Goal: Information Seeking & Learning: Check status

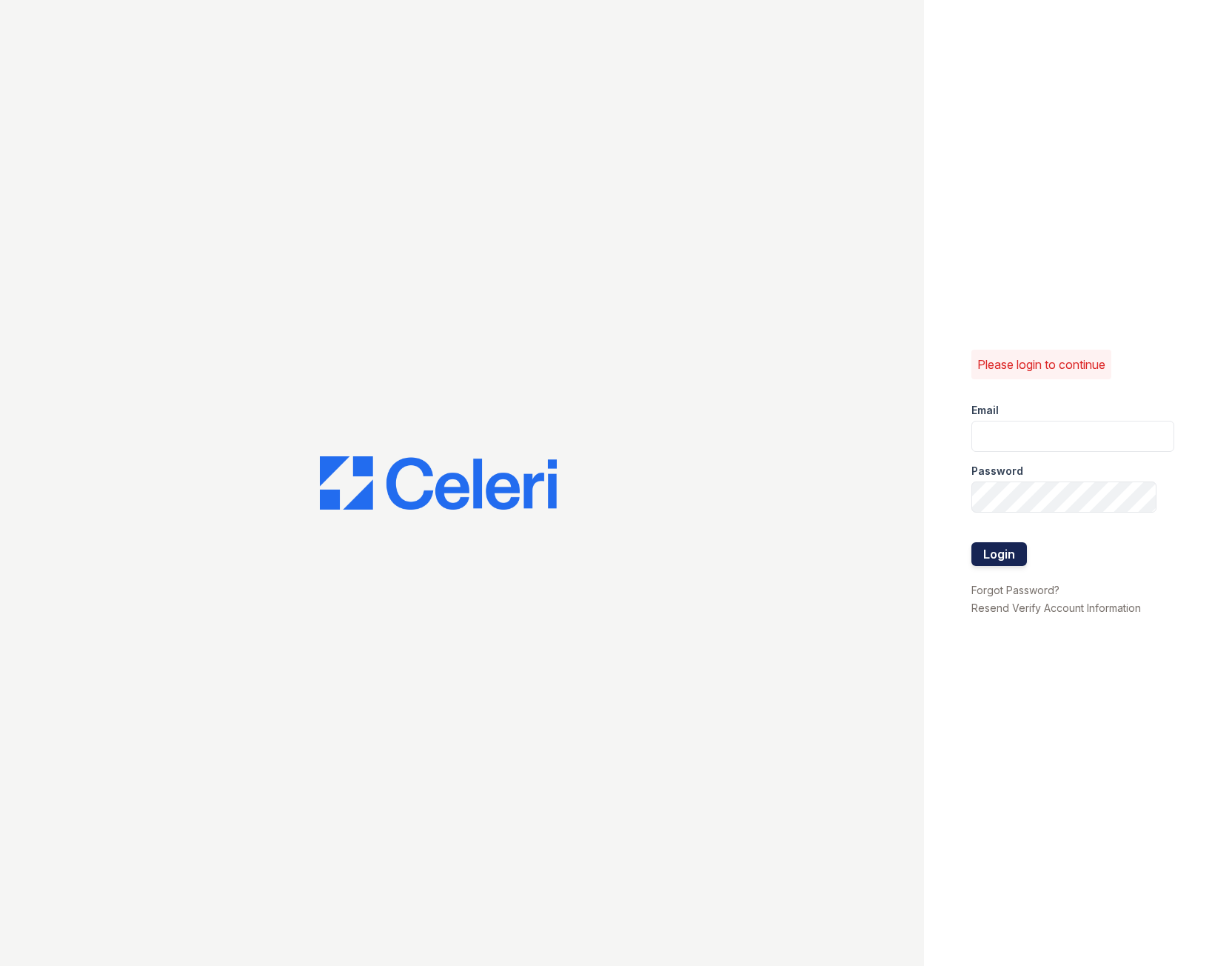
type input "fairwaysmgr@greystar.com"
drag, startPoint x: 1010, startPoint y: 558, endPoint x: 1022, endPoint y: 445, distance: 113.6
click at [1010, 558] on button "Login" at bounding box center [999, 554] width 55 height 24
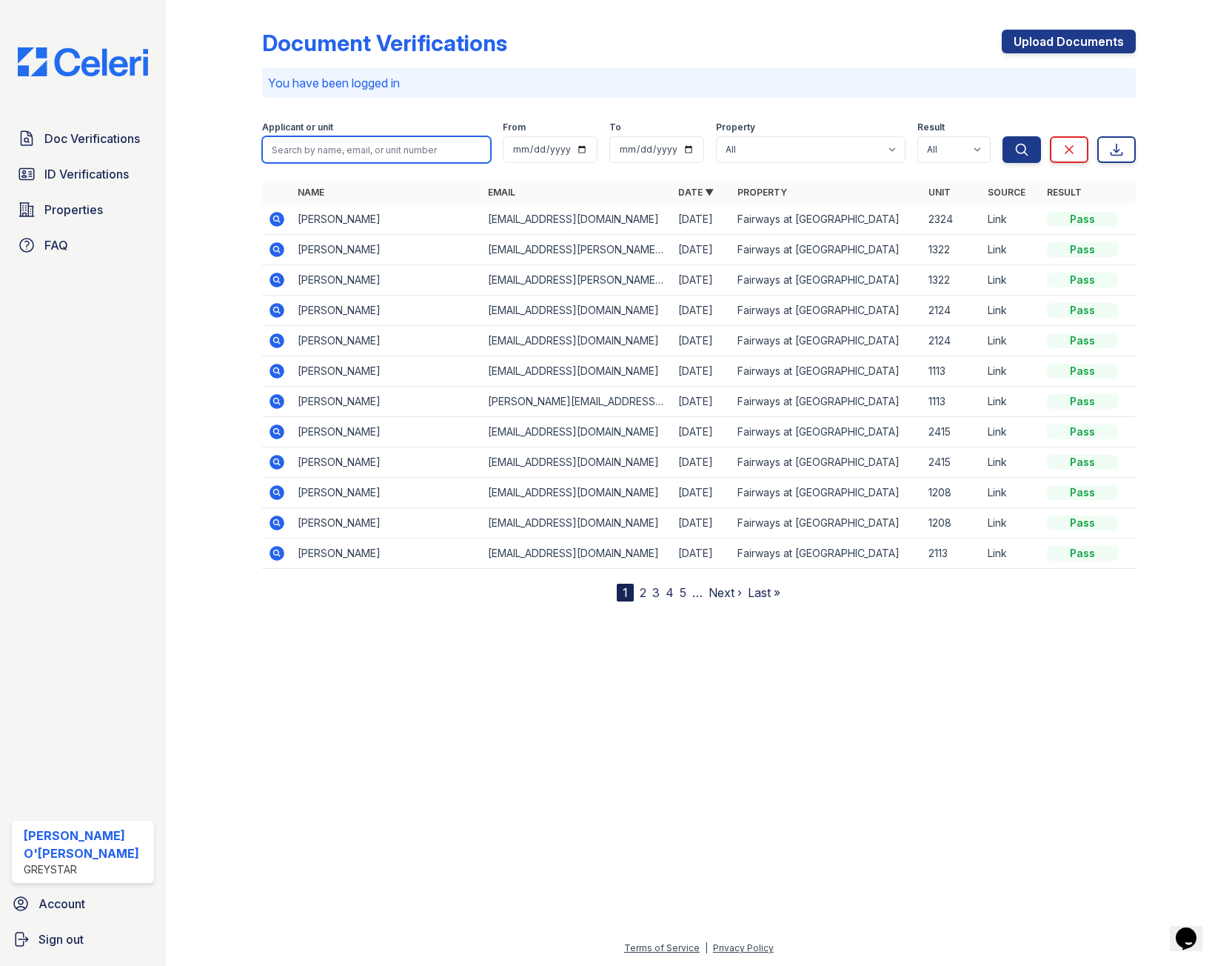
click at [345, 150] on input "search" at bounding box center [376, 149] width 229 height 27
type input "2417"
click at [1003, 136] on button "Search" at bounding box center [1022, 149] width 39 height 27
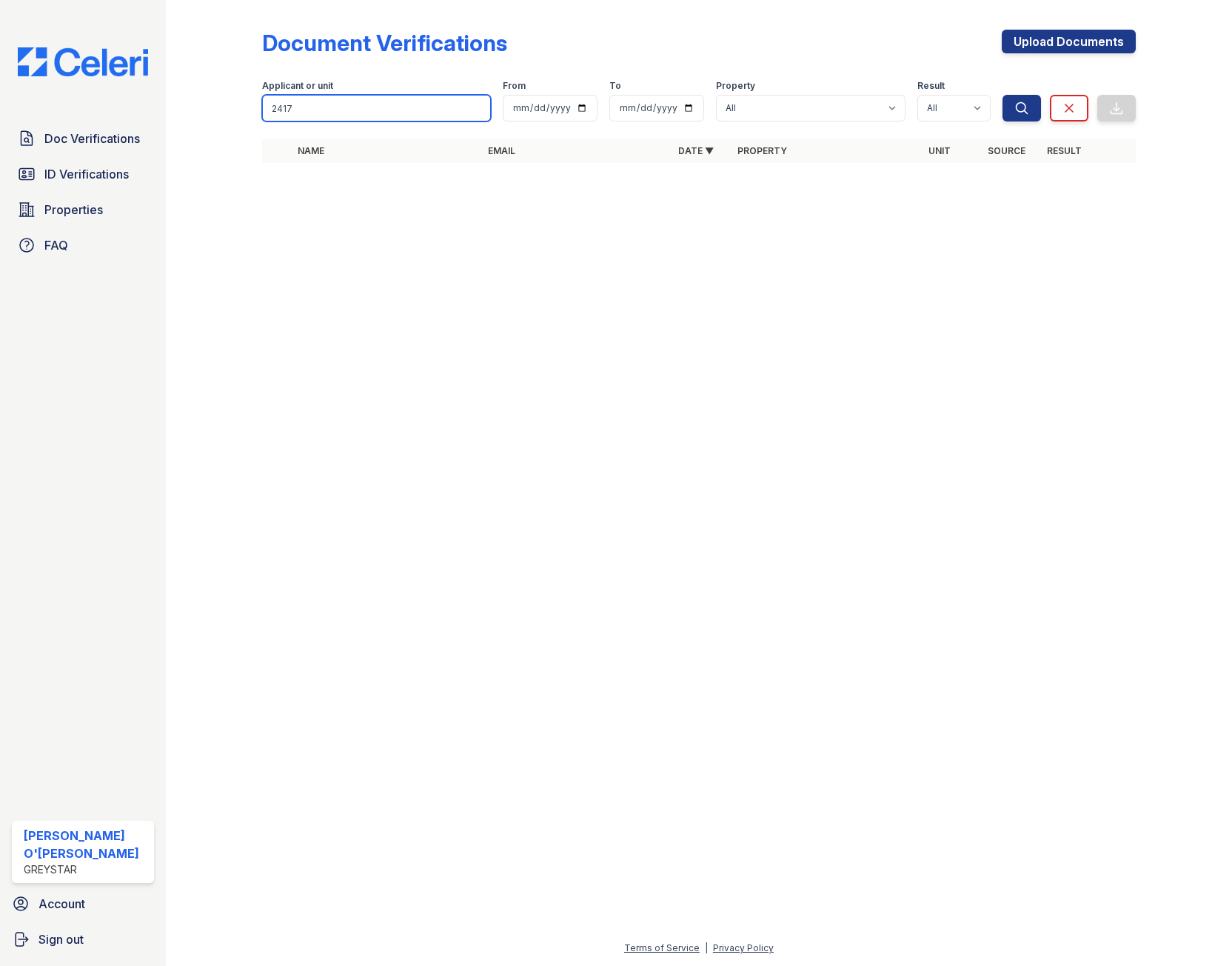
click at [389, 107] on input "2417" at bounding box center [376, 108] width 229 height 27
type input "2"
type input "royer"
click at [1003, 95] on button "Search" at bounding box center [1022, 108] width 39 height 27
click at [75, 187] on link "ID Verifications" at bounding box center [83, 174] width 142 height 29
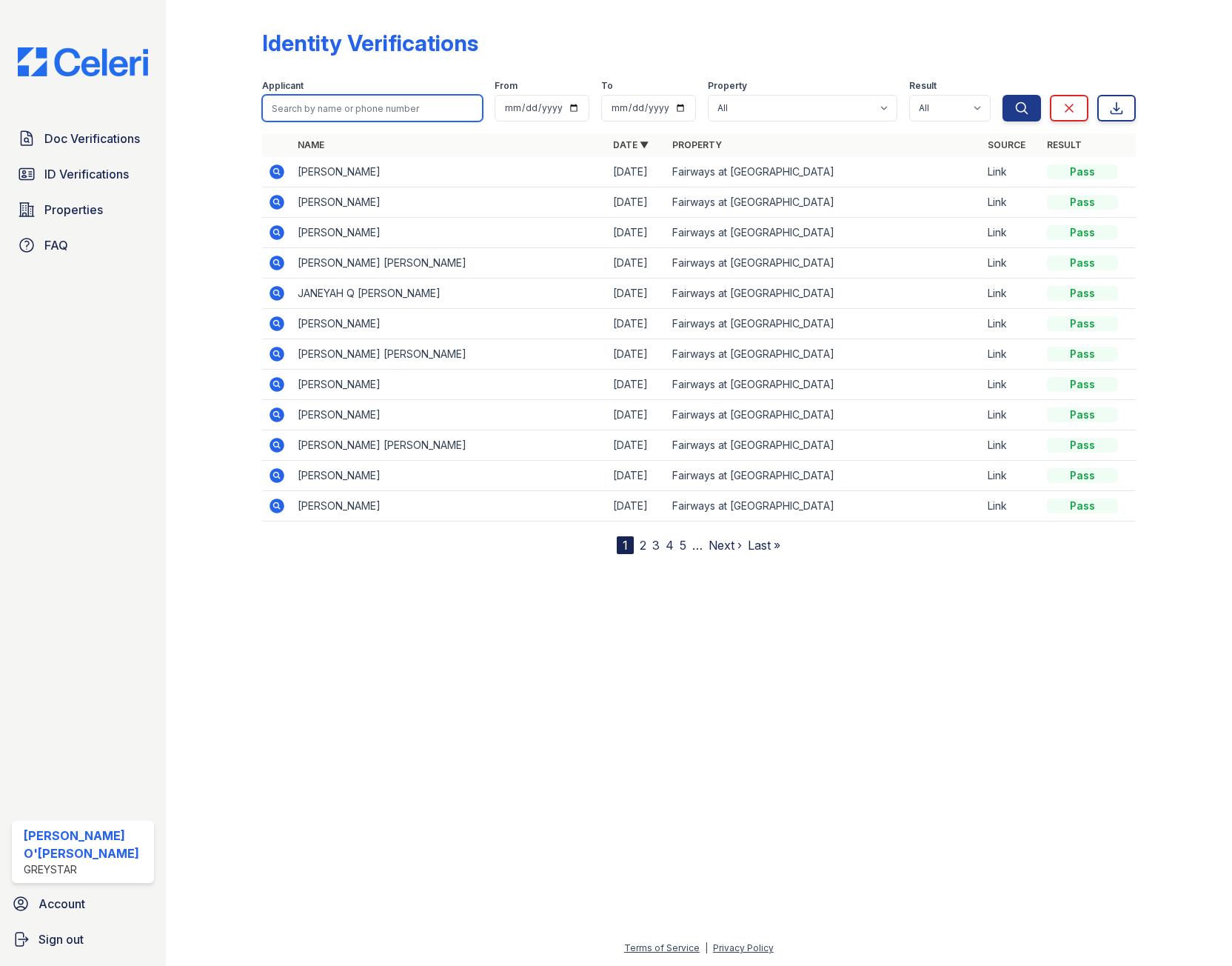
click at [401, 102] on input "search" at bounding box center [372, 108] width 221 height 27
click at [647, 543] on nav "1 2 3 4 5 … Next › Last »" at bounding box center [699, 545] width 164 height 18
click at [646, 546] on link "2" at bounding box center [644, 545] width 7 height 15
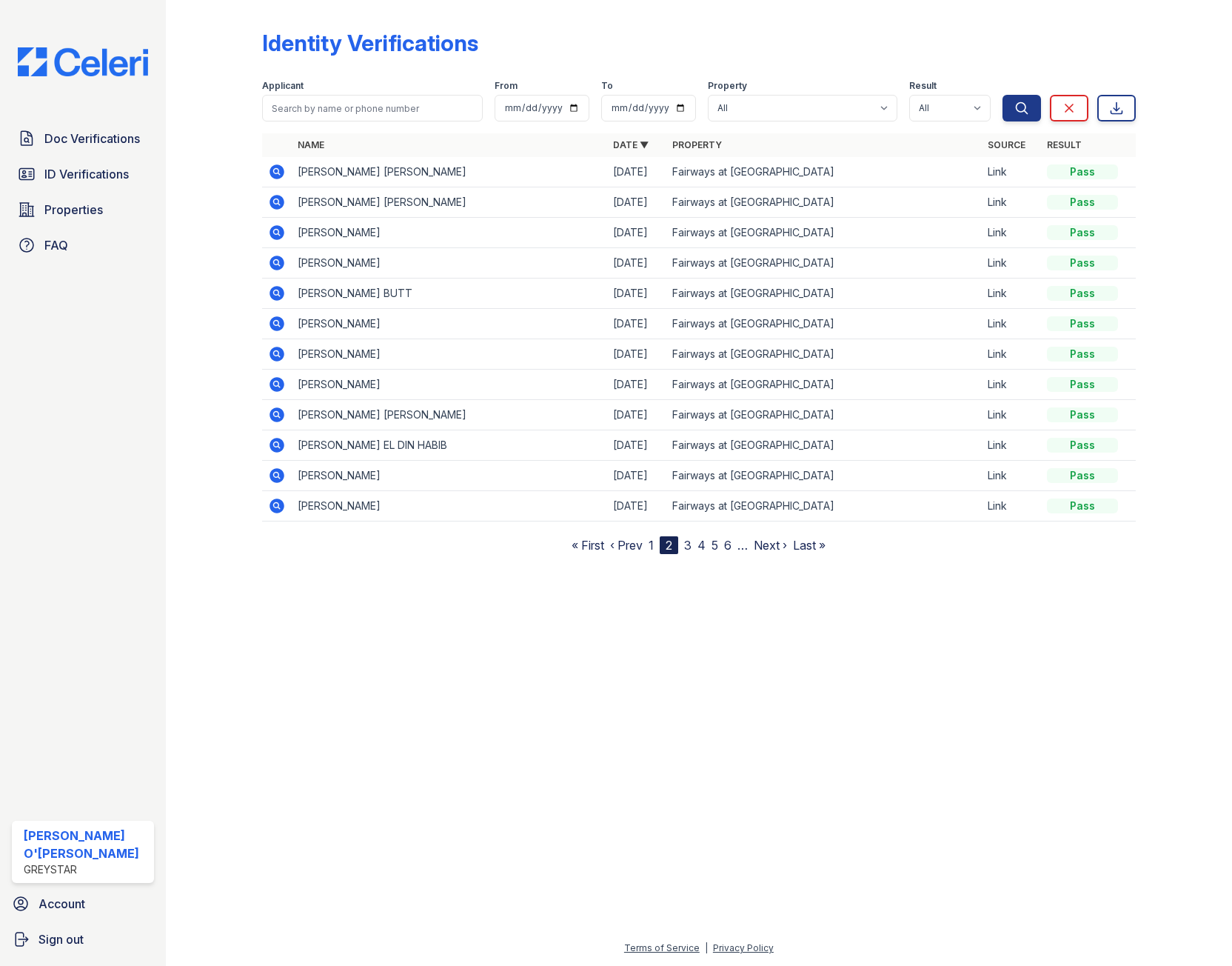
click at [656, 545] on nav "« First ‹ Prev 1 2 3 4 5 6 … Next › Last »" at bounding box center [699, 545] width 254 height 18
click at [651, 550] on link "1" at bounding box center [651, 545] width 5 height 15
click at [119, 143] on span "Doc Verifications" at bounding box center [92, 138] width 96 height 18
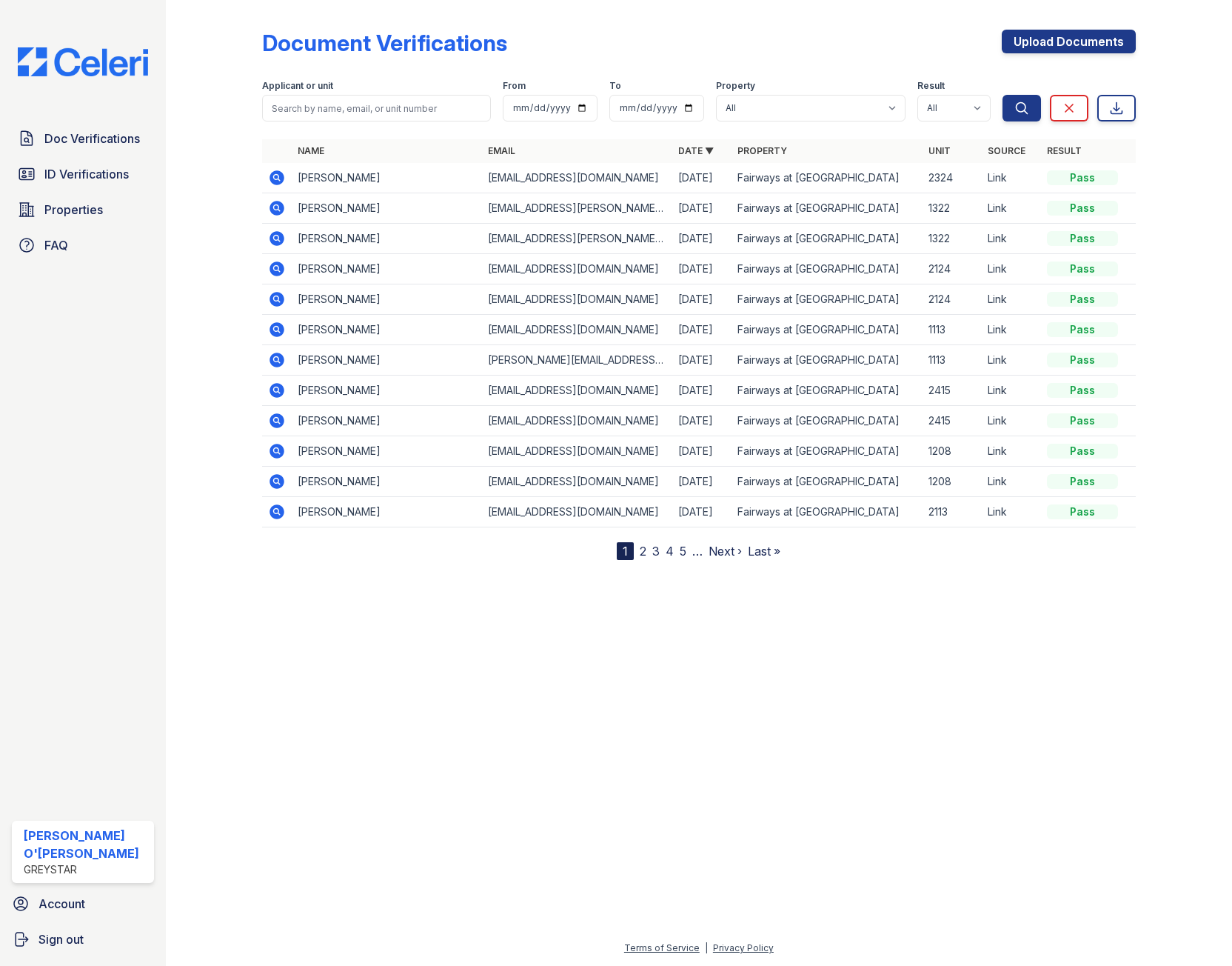
click at [646, 553] on link "2" at bounding box center [644, 551] width 7 height 15
click at [279, 299] on icon at bounding box center [277, 299] width 15 height 15
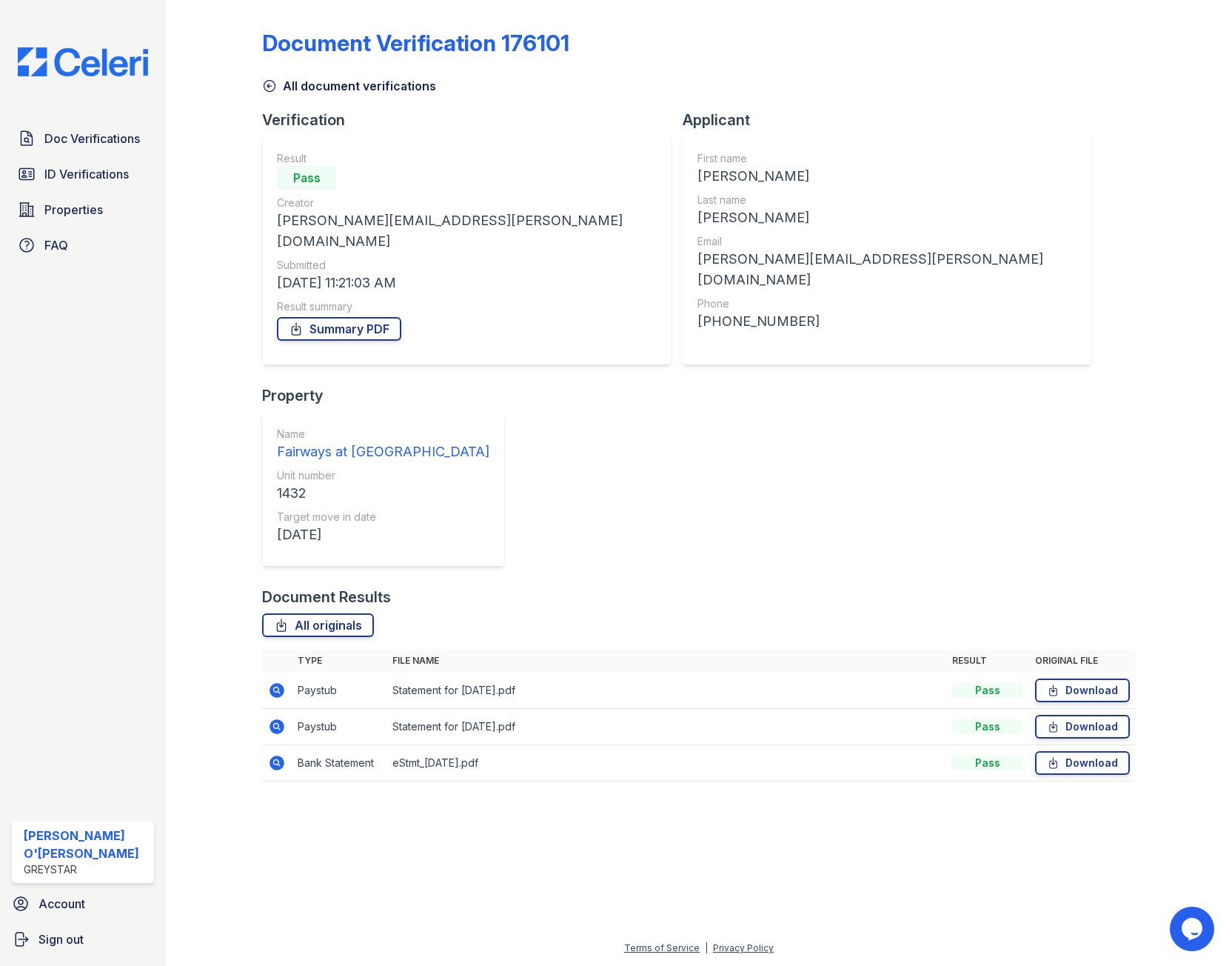
click at [273, 682] on icon at bounding box center [277, 690] width 18 height 18
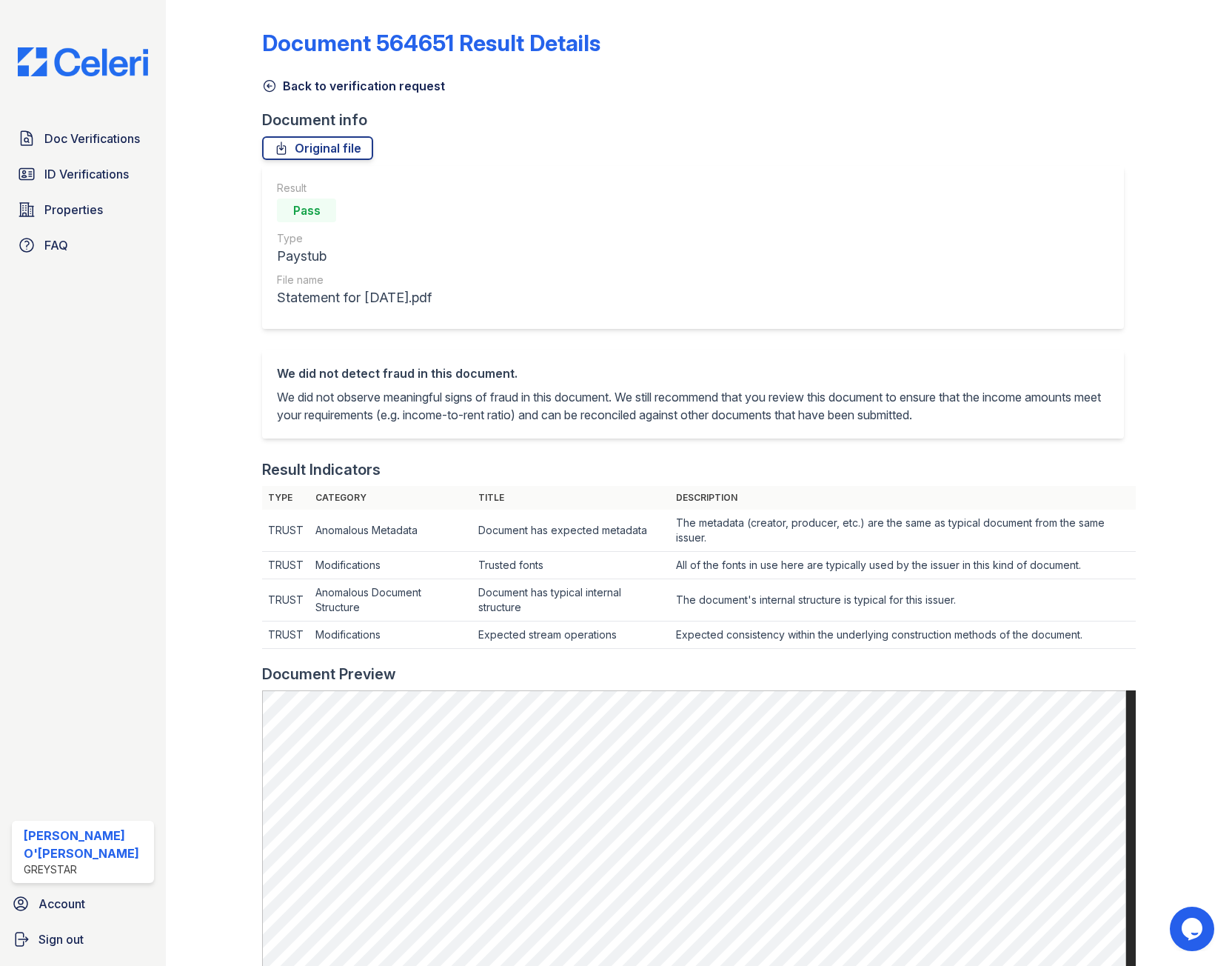
click at [269, 84] on icon at bounding box center [269, 85] width 15 height 15
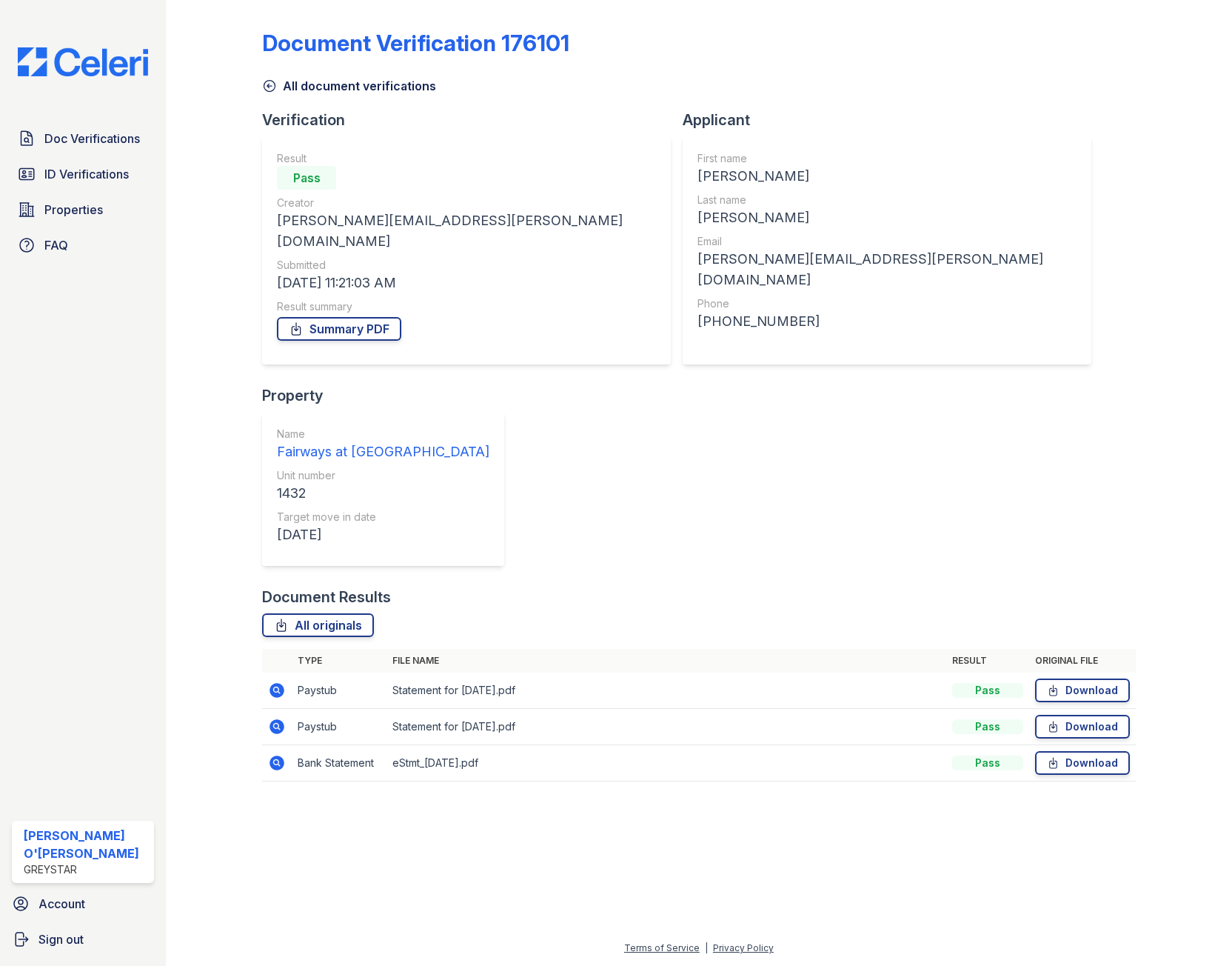
click at [269, 82] on icon at bounding box center [269, 85] width 15 height 15
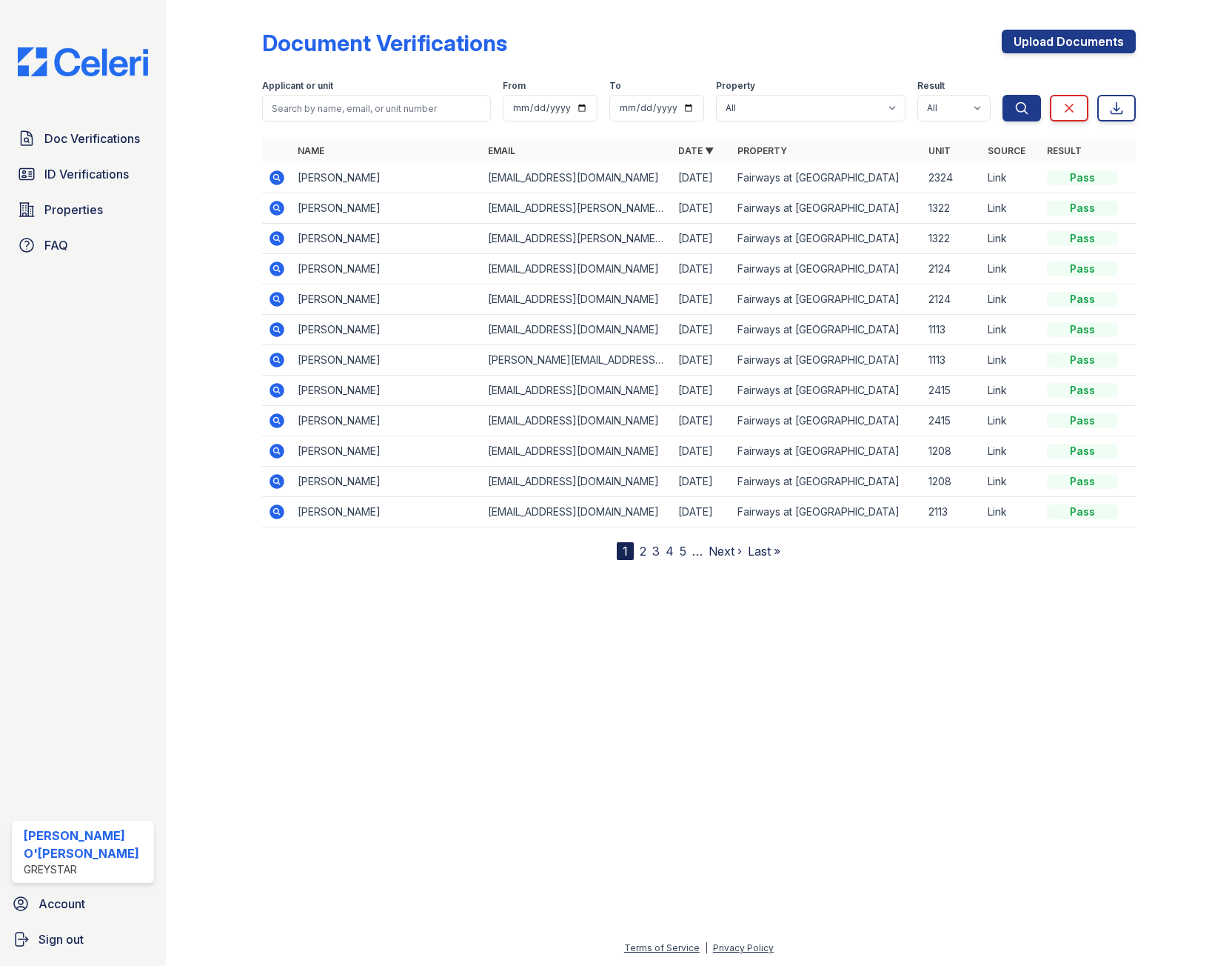
click at [640, 553] on link "2" at bounding box center [644, 551] width 7 height 15
click at [87, 175] on span "ID Verifications" at bounding box center [87, 174] width 84 height 18
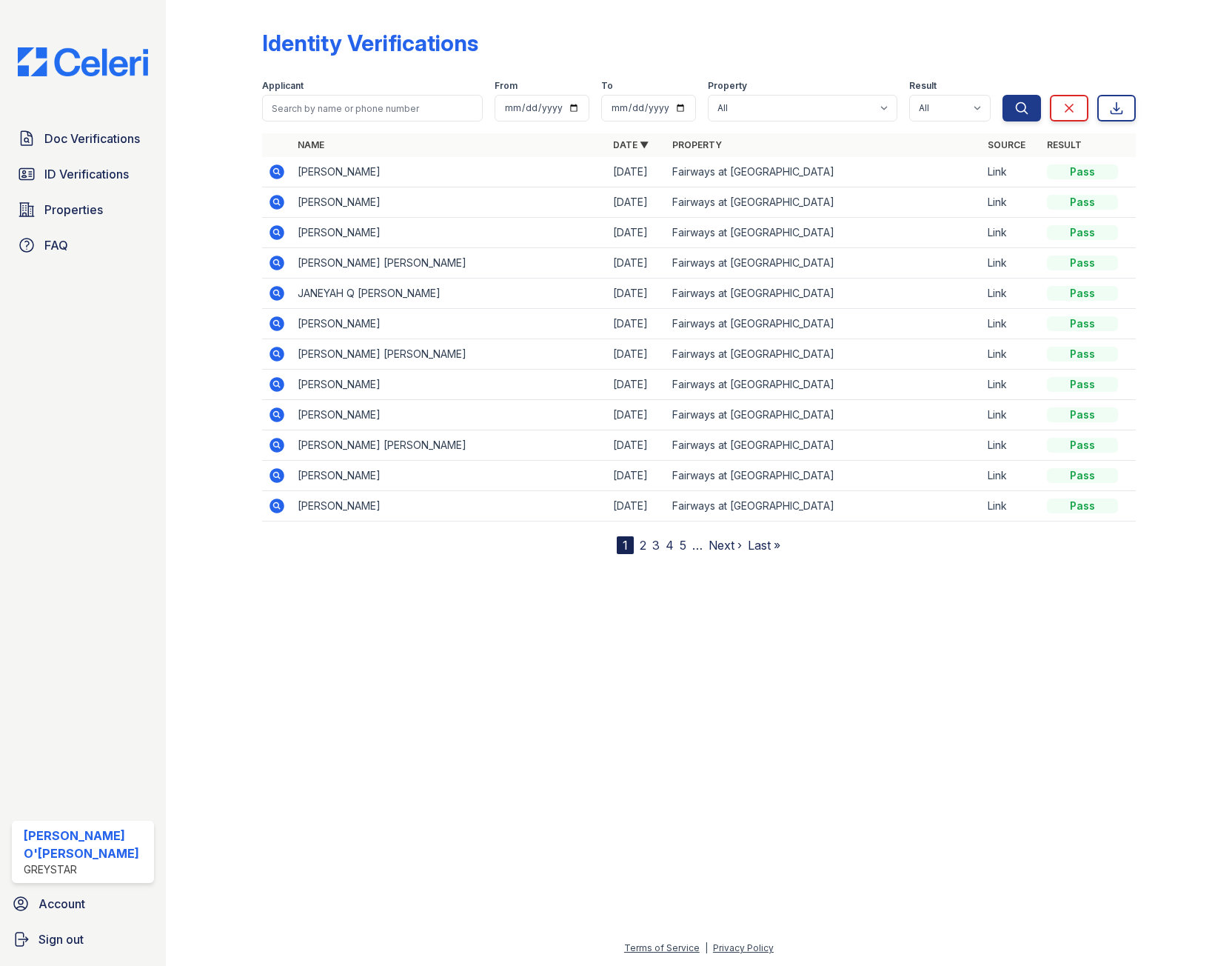
click at [641, 547] on link "2" at bounding box center [644, 545] width 7 height 15
drag, startPoint x: 656, startPoint y: 264, endPoint x: 383, endPoint y: 172, distance: 288.1
click at [292, 176] on table "Name Date ▼ Property Source Result [PERSON_NAME] [PERSON_NAME] [DATE] Fairways …" at bounding box center [699, 327] width 874 height 388
click at [550, 611] on div at bounding box center [699, 757] width 1019 height 361
click at [651, 547] on link "1" at bounding box center [651, 545] width 5 height 15
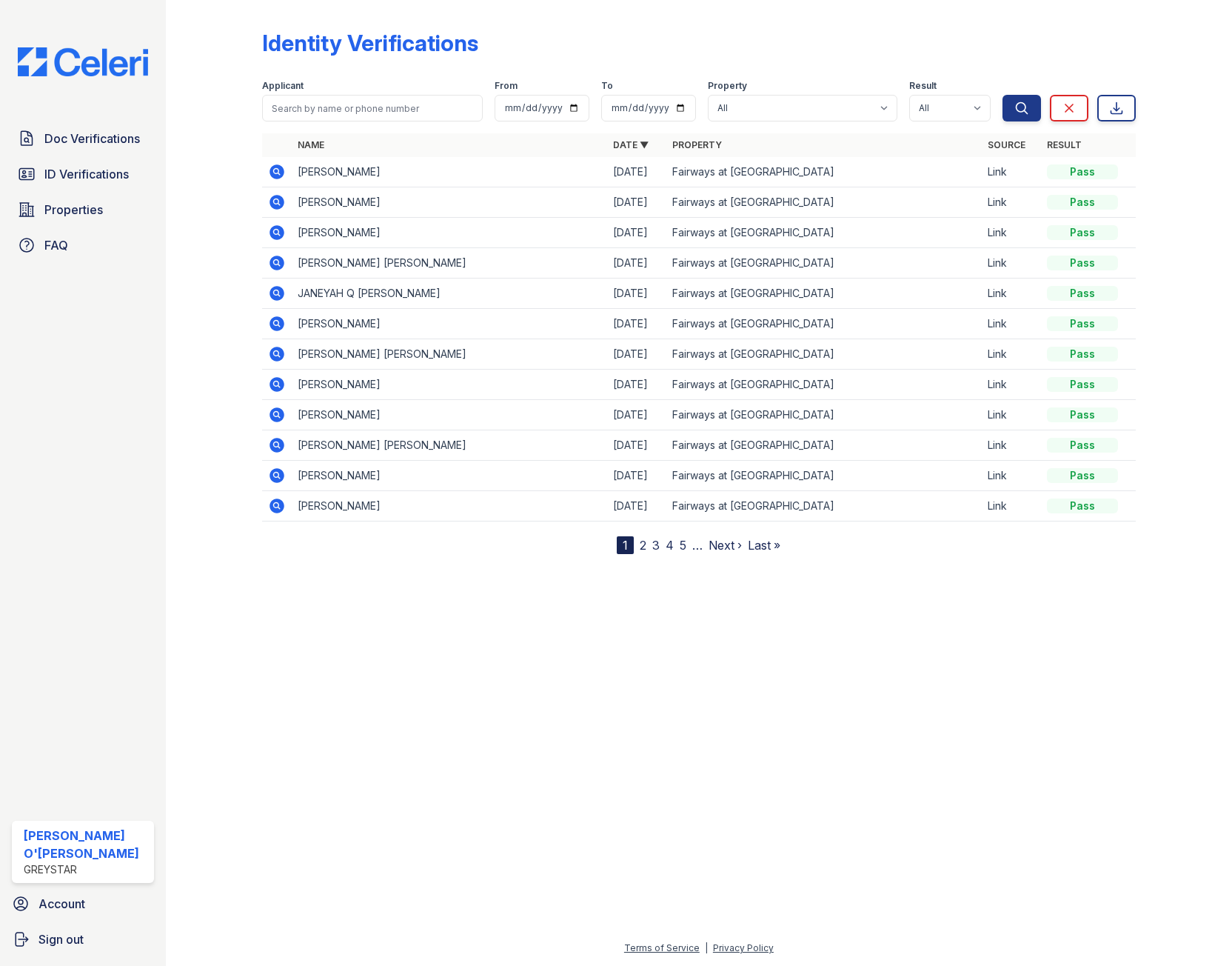
click at [45, 156] on div "Doc Verifications ID Verifications Properties FAQ" at bounding box center [83, 192] width 154 height 136
click at [53, 145] on span "Doc Verifications" at bounding box center [92, 138] width 96 height 18
